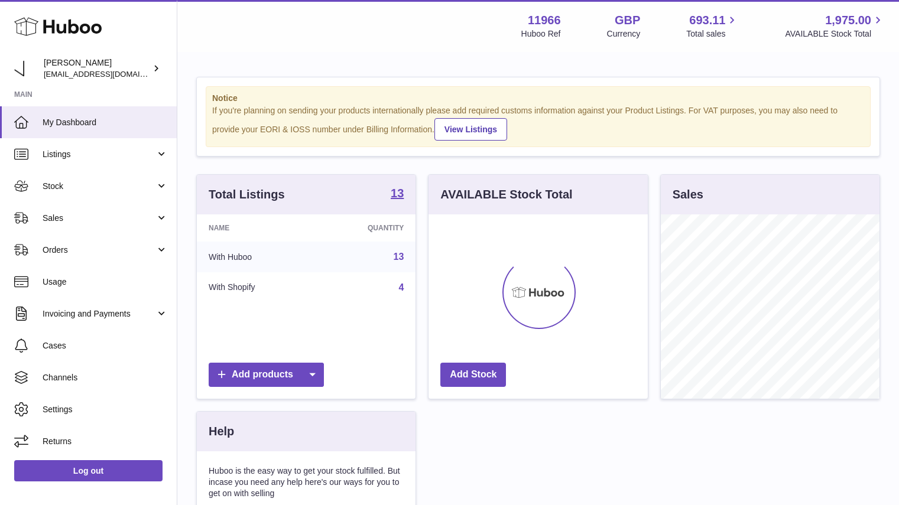
scroll to position [184, 219]
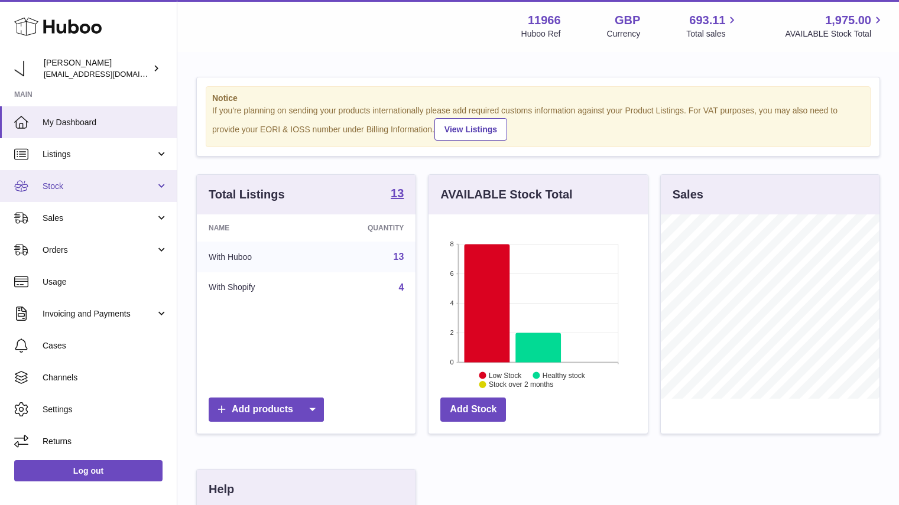
click at [73, 190] on span "Stock" at bounding box center [99, 186] width 113 height 11
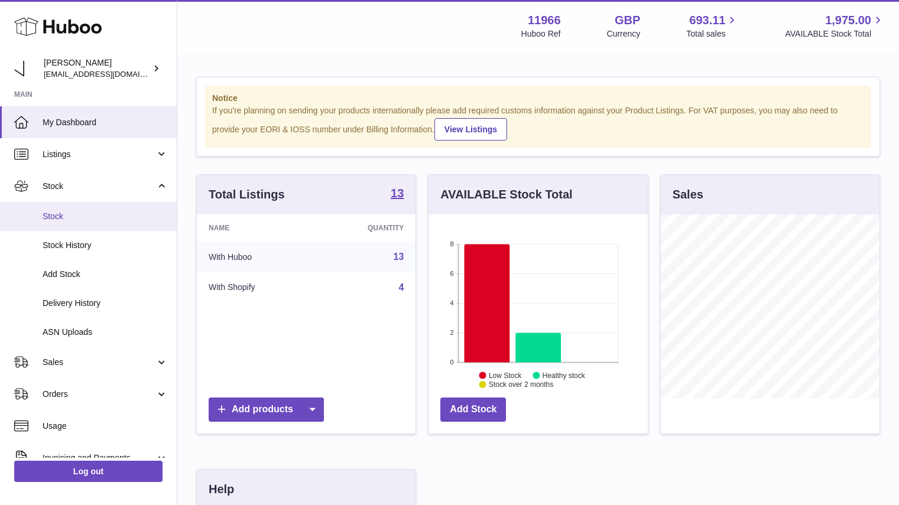
click at [77, 216] on span "Stock" at bounding box center [105, 216] width 125 height 11
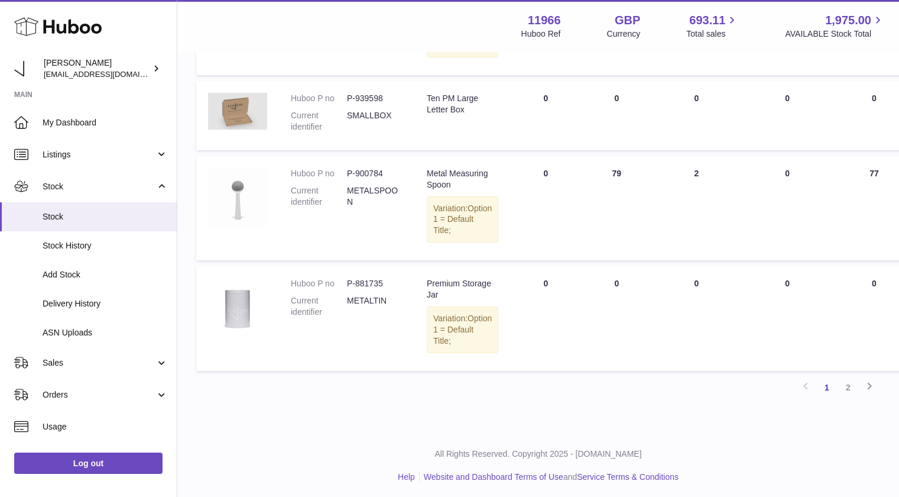
scroll to position [843, 0]
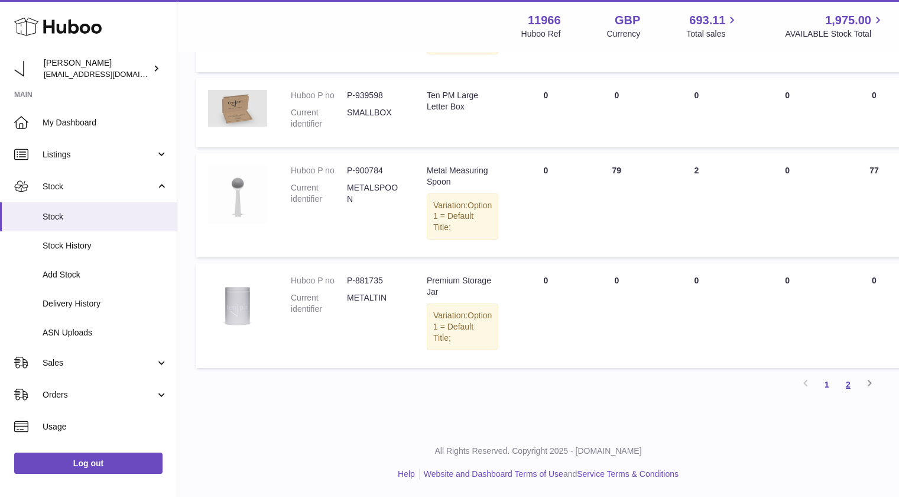
click at [851, 395] on link "2" at bounding box center [848, 384] width 21 height 21
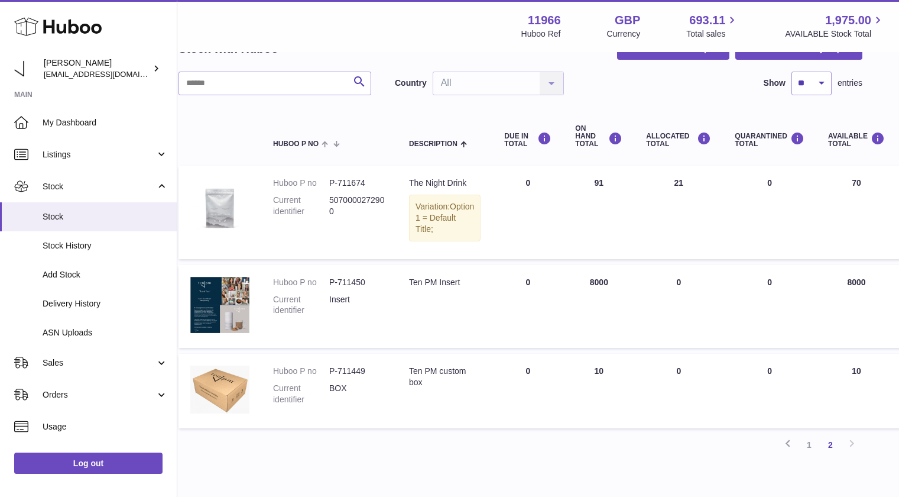
scroll to position [71, 18]
click at [812, 451] on link "1" at bounding box center [809, 443] width 21 height 21
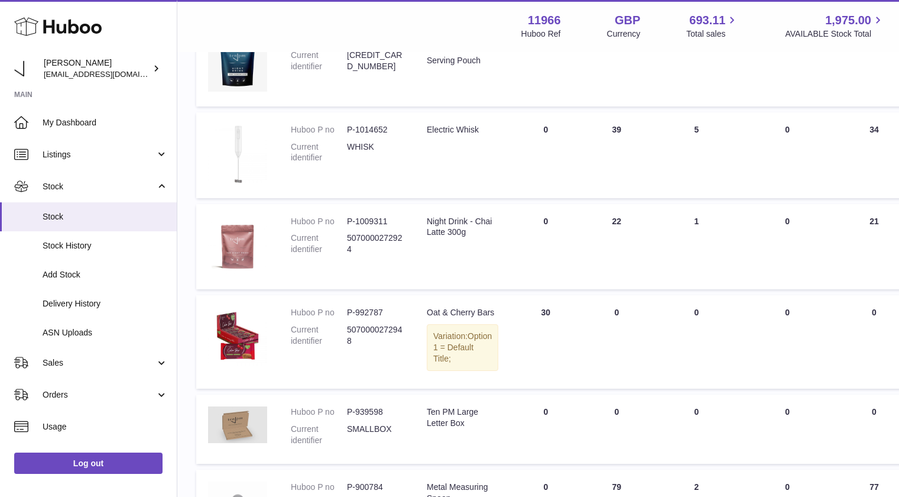
scroll to position [484, 0]
